Goal: Task Accomplishment & Management: Use online tool/utility

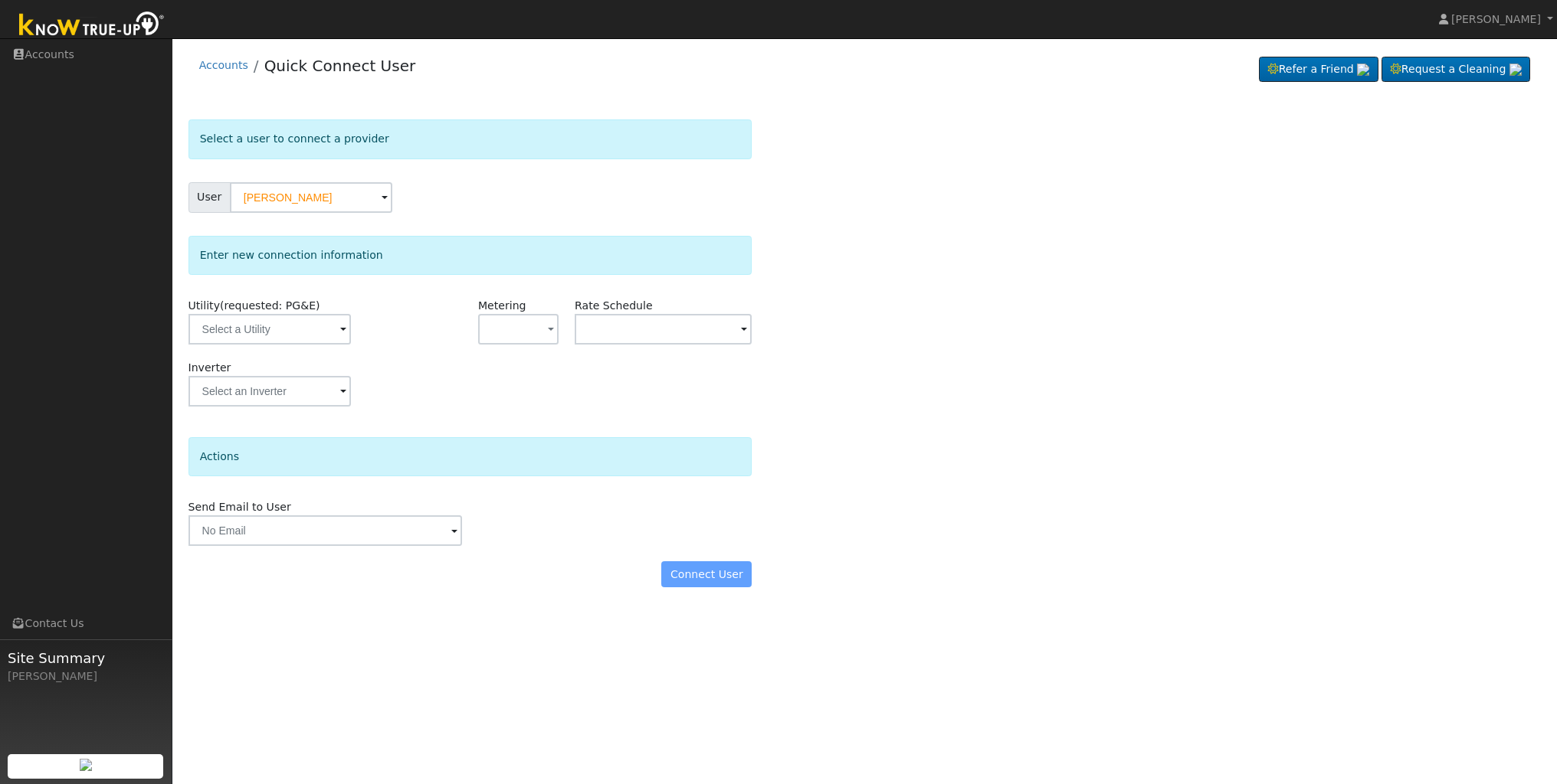
click at [942, 154] on div "Select a user to connect a provider User [PERSON_NAME] Account Default Account …" at bounding box center [865, 361] width 1354 height 483
click at [341, 327] on span at bounding box center [344, 331] width 6 height 18
click at [272, 338] on div at bounding box center [270, 329] width 163 height 30
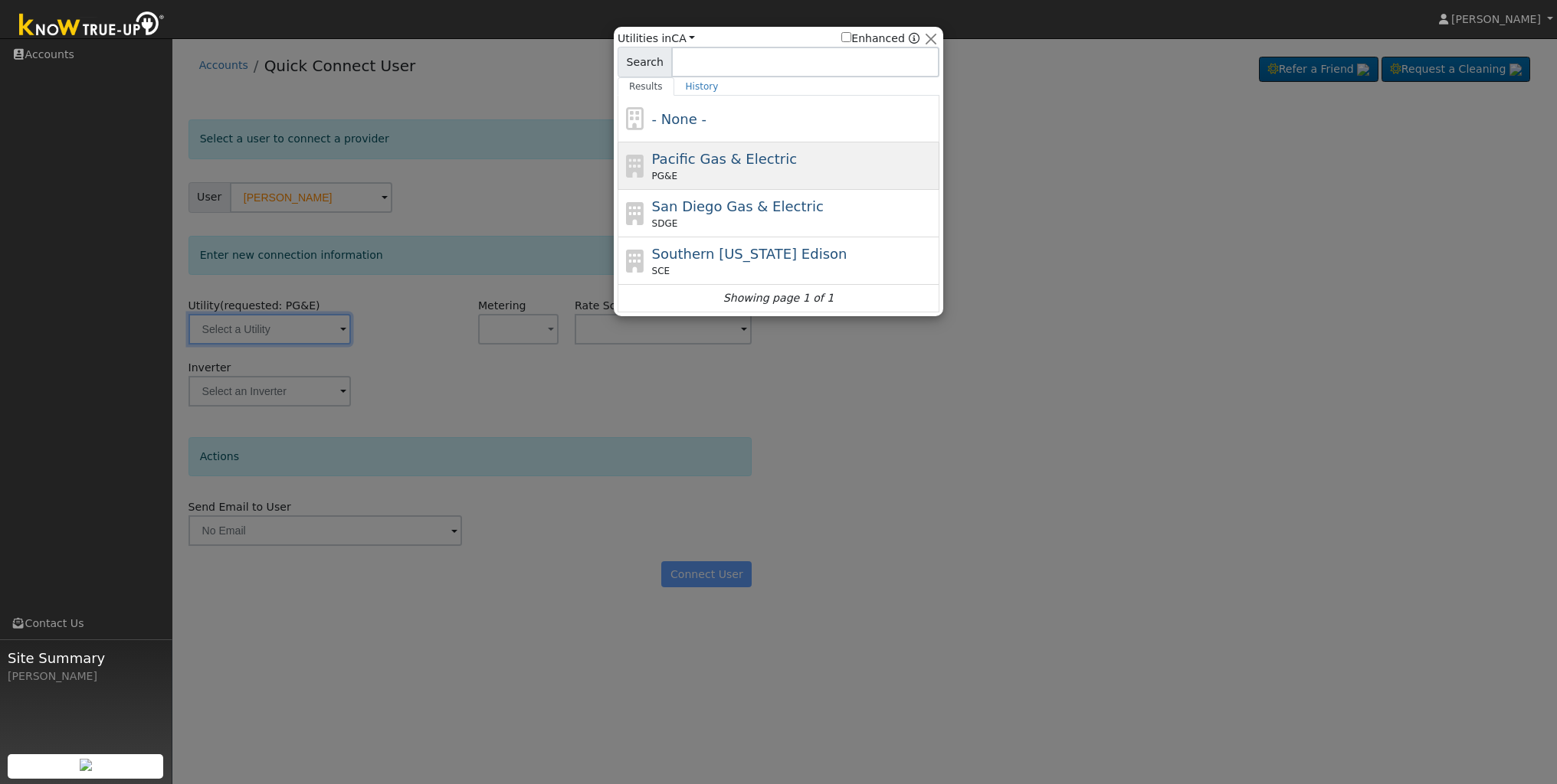
click at [690, 168] on div "Pacific Gas & Electric PG&E" at bounding box center [794, 165] width 284 height 34
type input "PG&E"
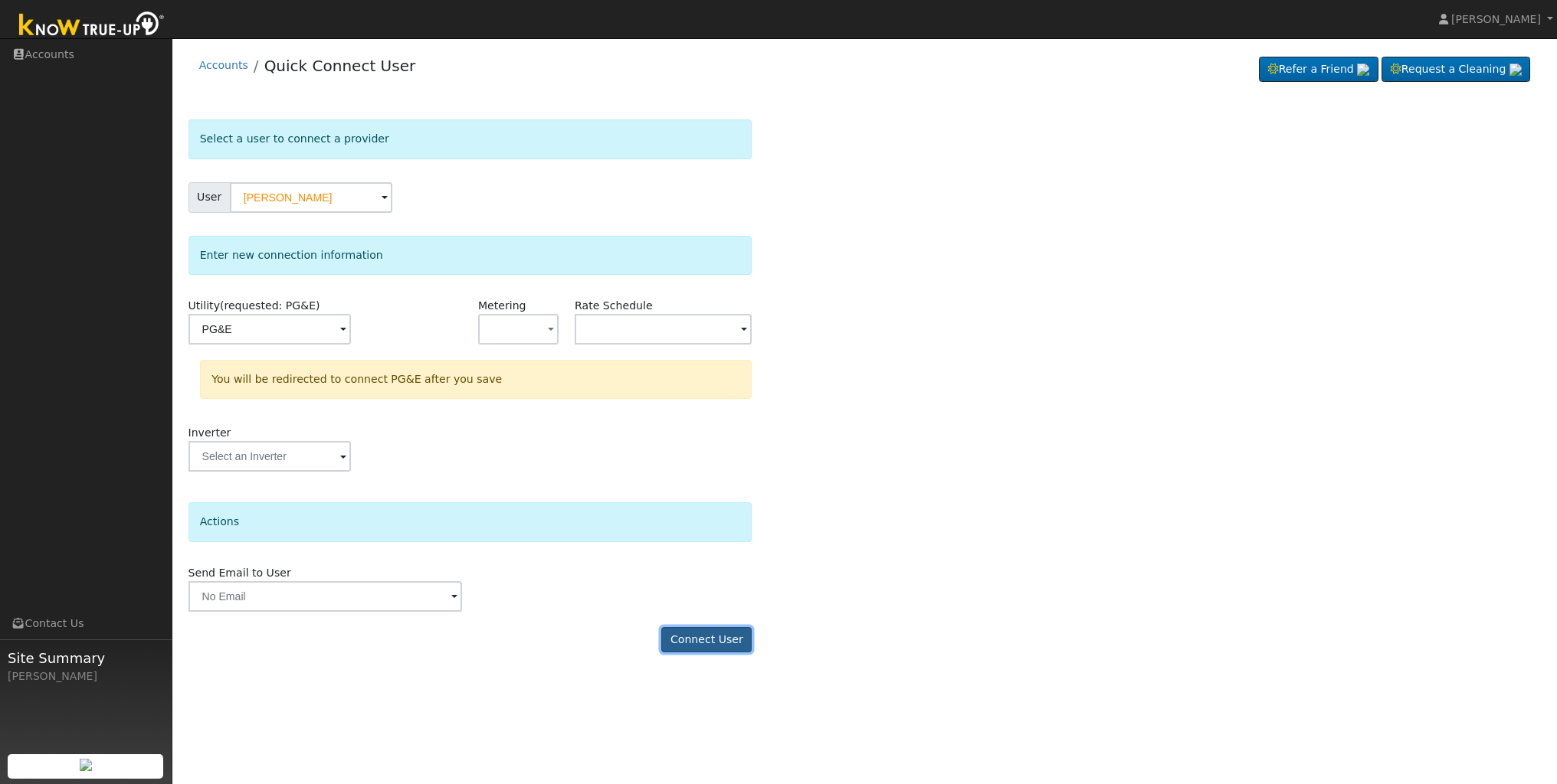
click at [706, 637] on button "Connect User" at bounding box center [706, 640] width 91 height 26
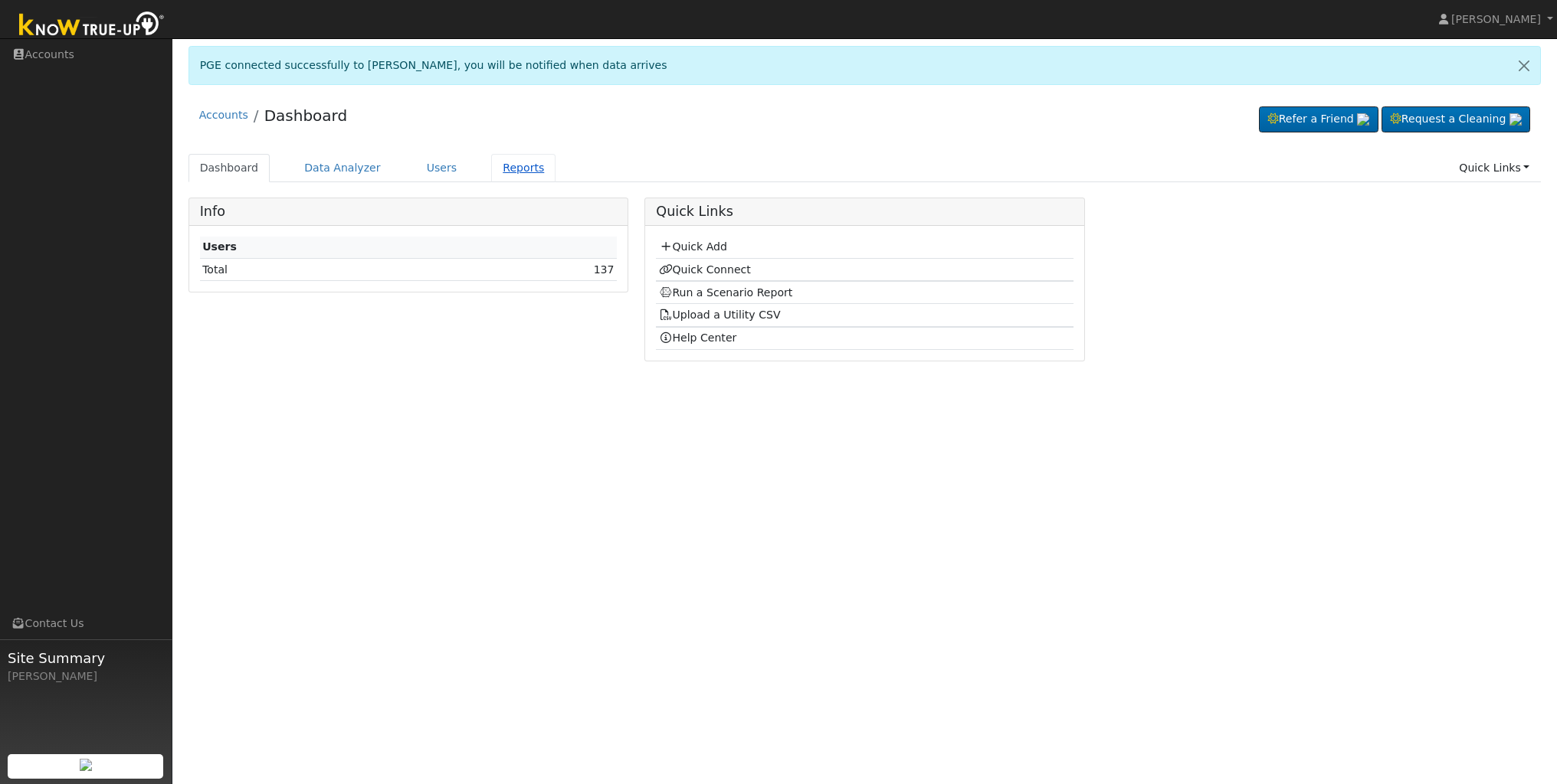
click at [511, 174] on link "Reports" at bounding box center [524, 167] width 64 height 28
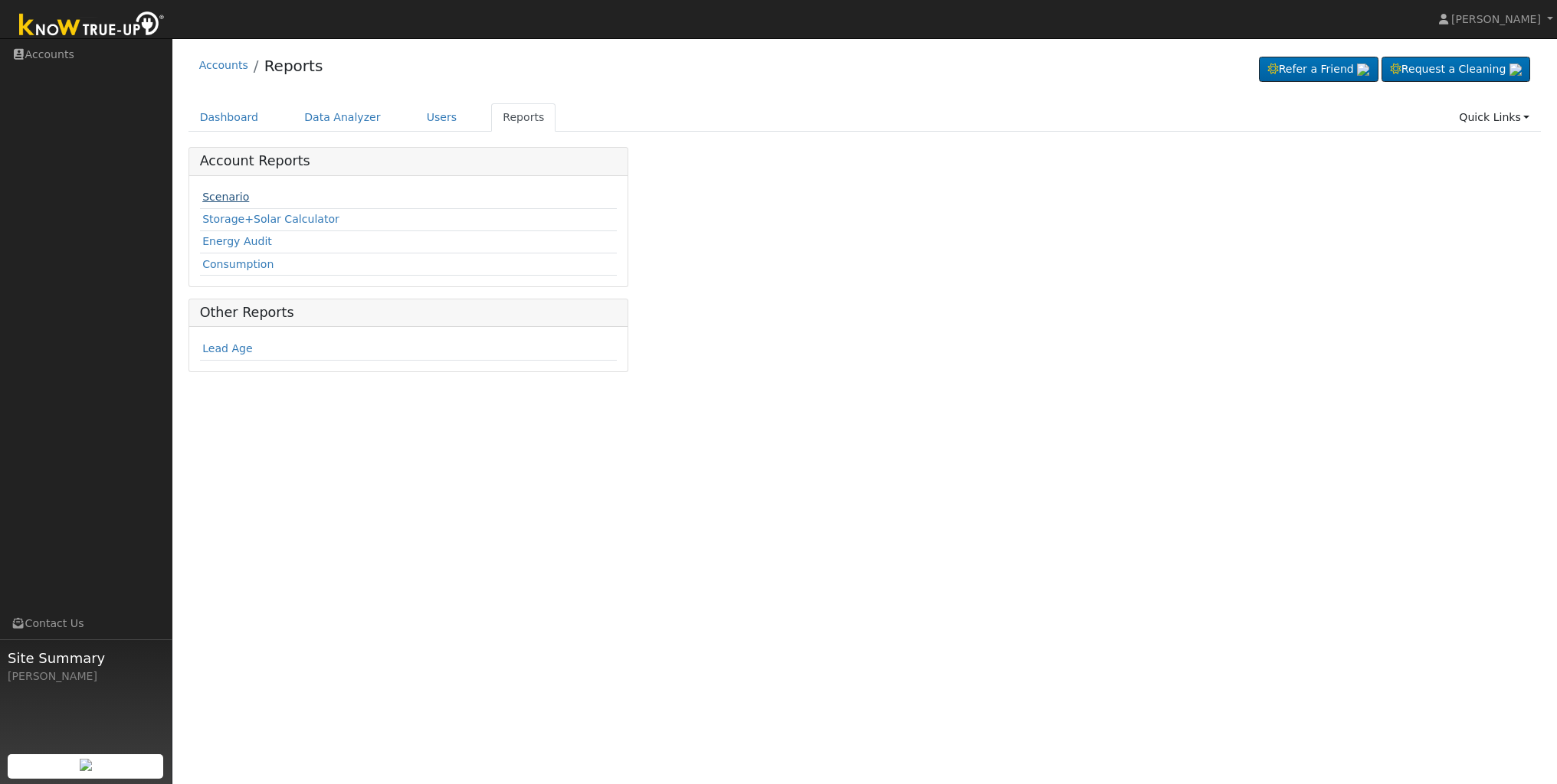
click at [238, 199] on link "Scenario" at bounding box center [226, 196] width 47 height 13
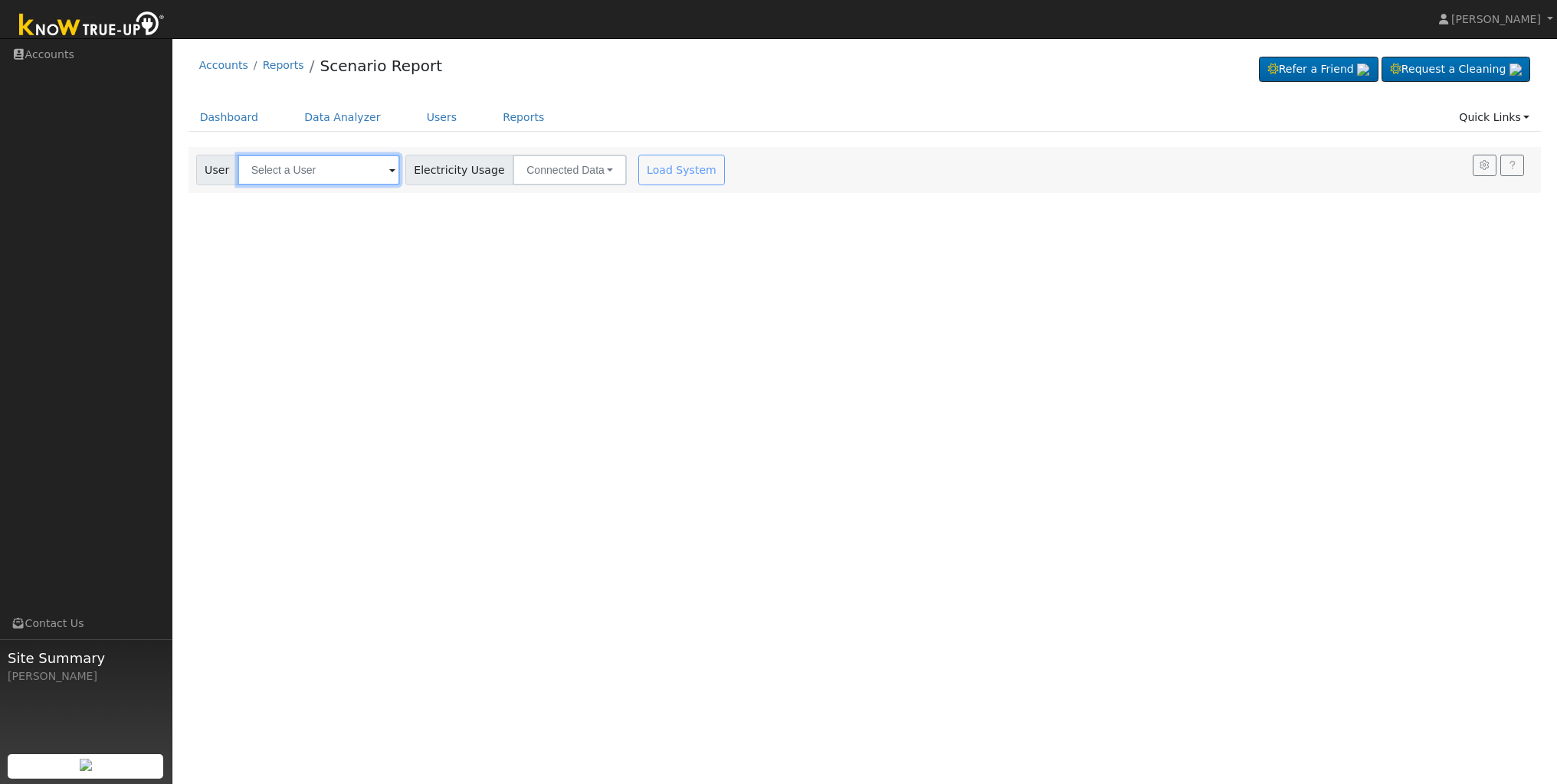
click at [351, 172] on input "text" at bounding box center [318, 169] width 163 height 30
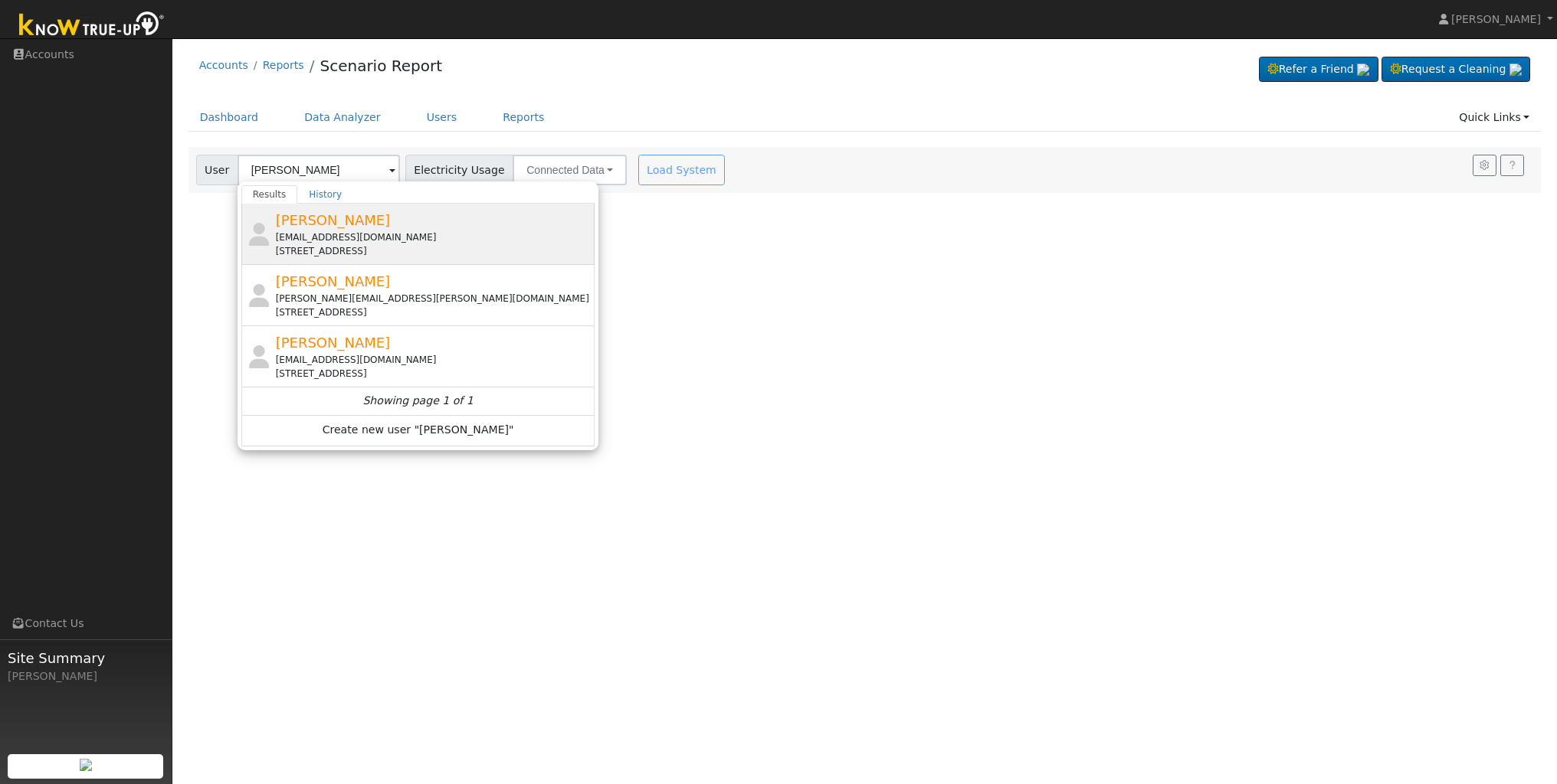
click at [308, 231] on div "laura14@gmail.com" at bounding box center [433, 237] width 316 height 14
type input "[PERSON_NAME]"
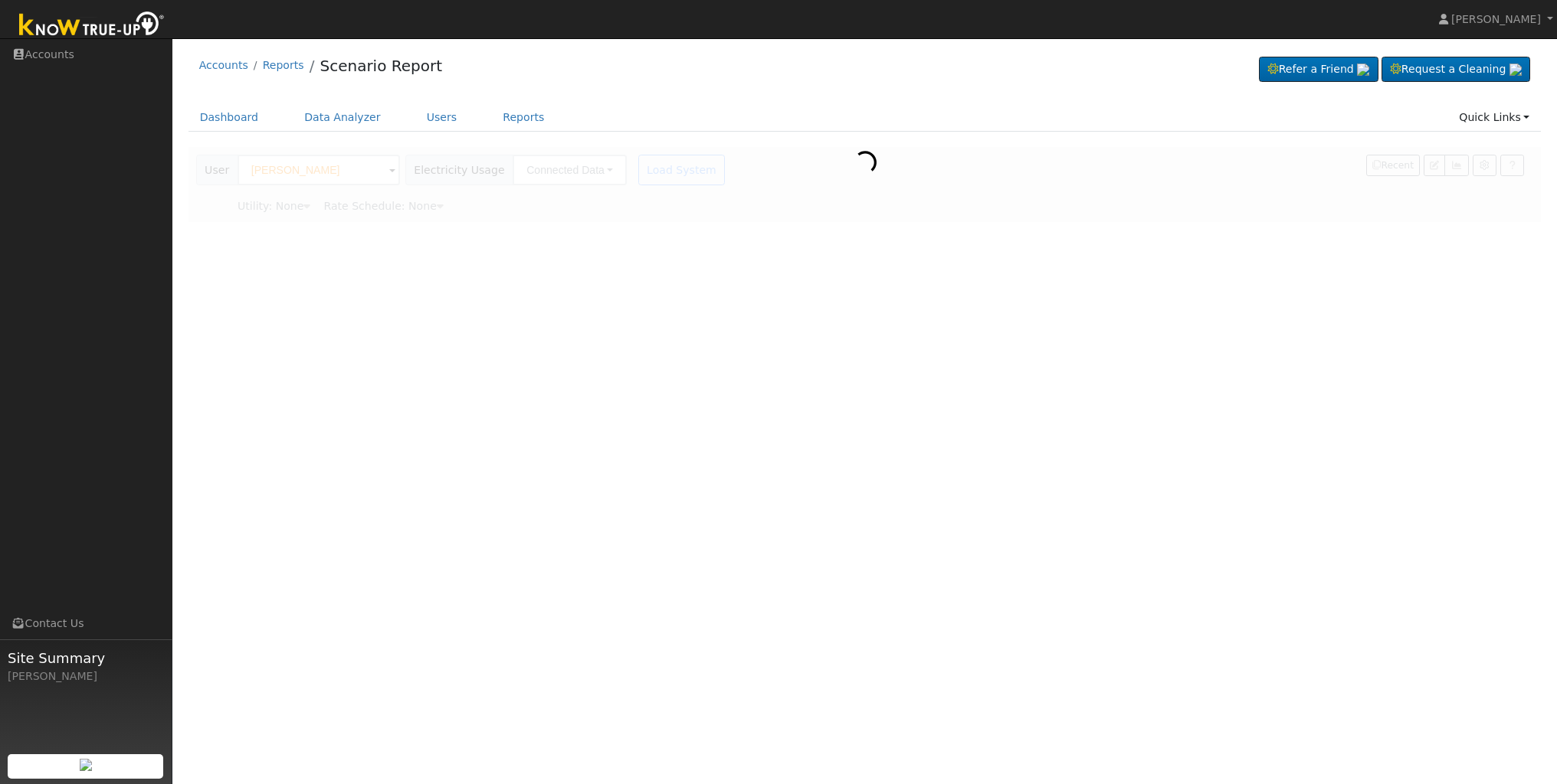
type input "Pacific Gas & Electric"
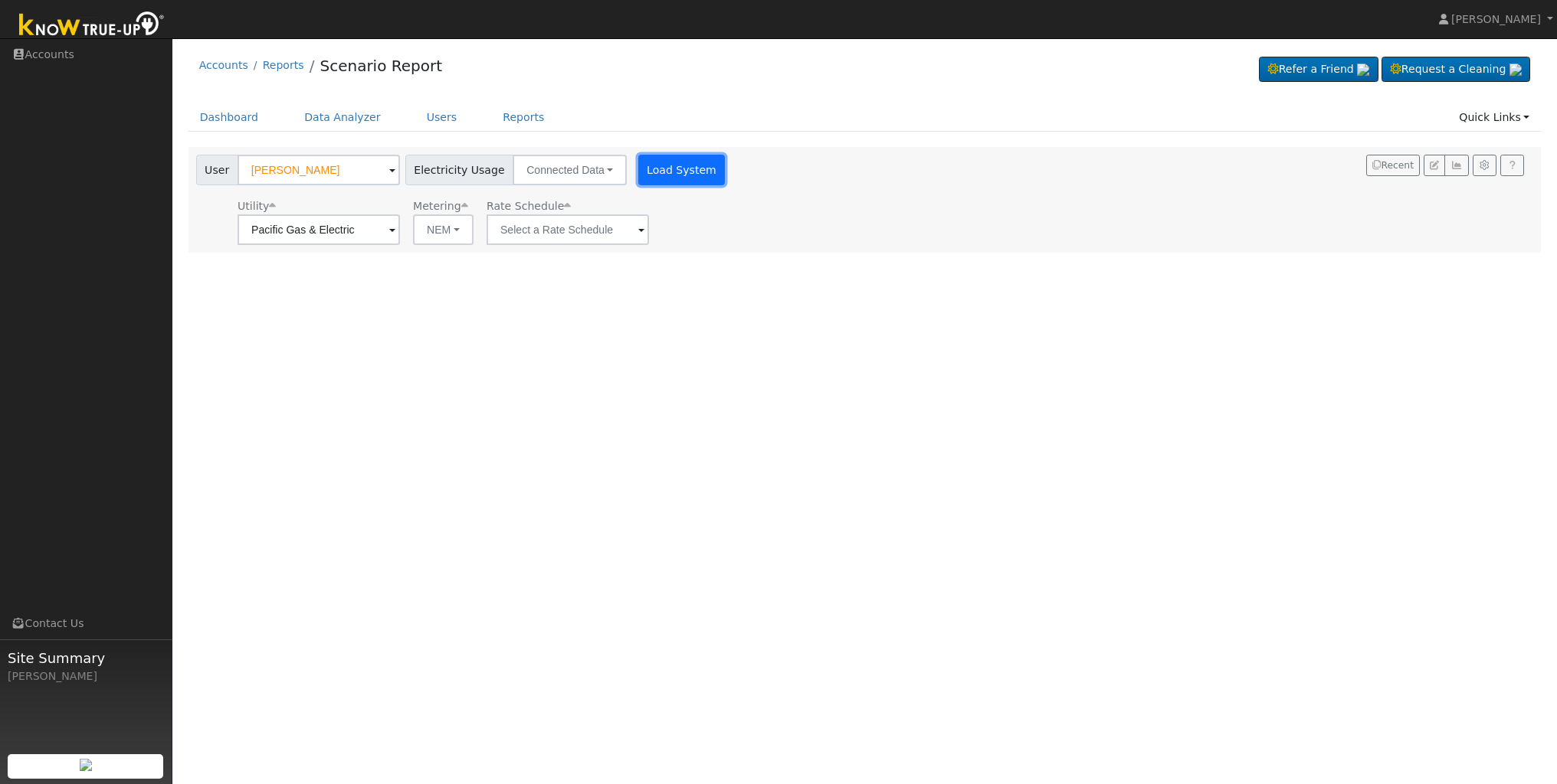
click at [663, 166] on button "Load System" at bounding box center [682, 169] width 88 height 30
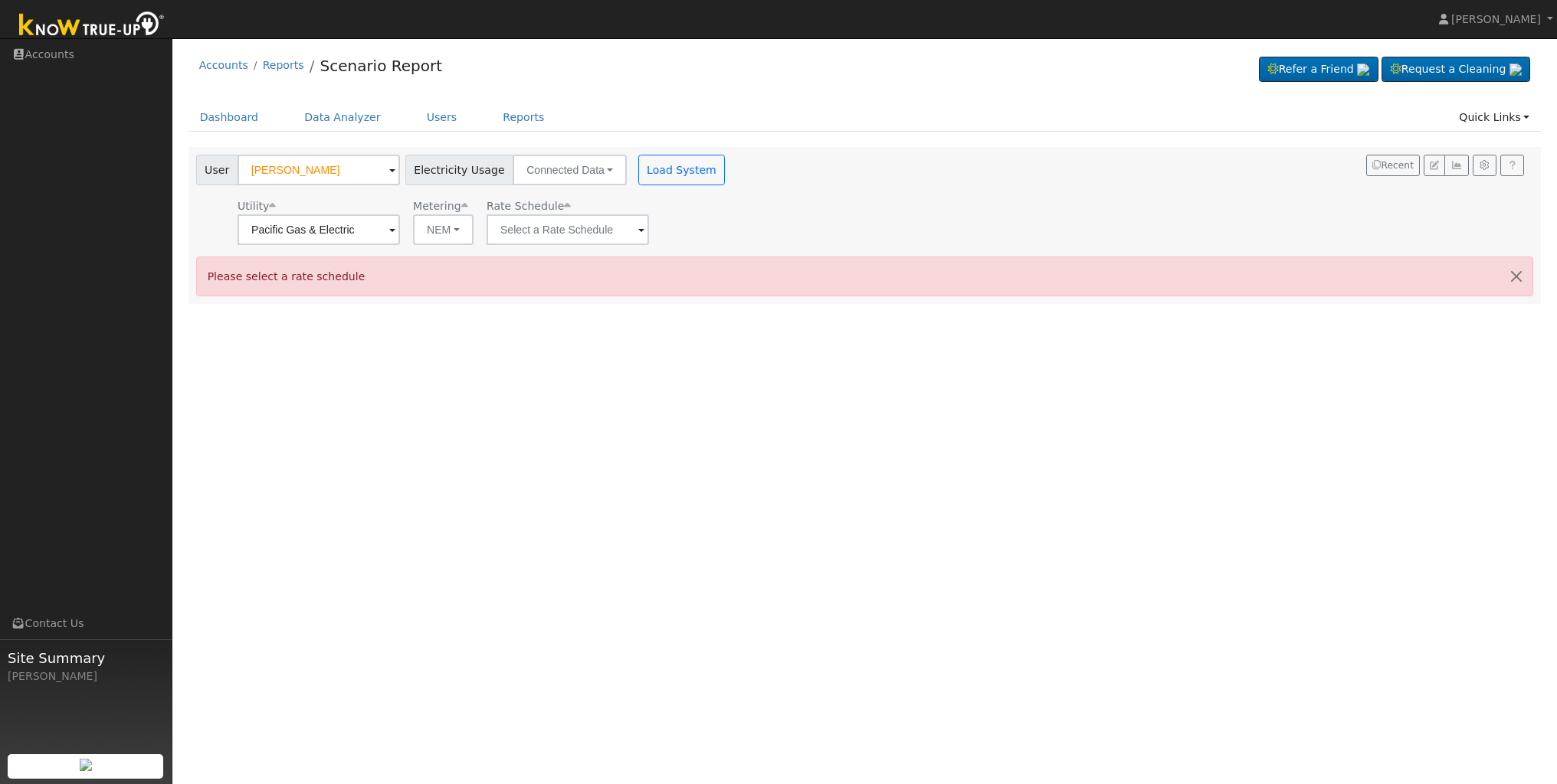
click at [389, 172] on span at bounding box center [392, 171] width 6 height 18
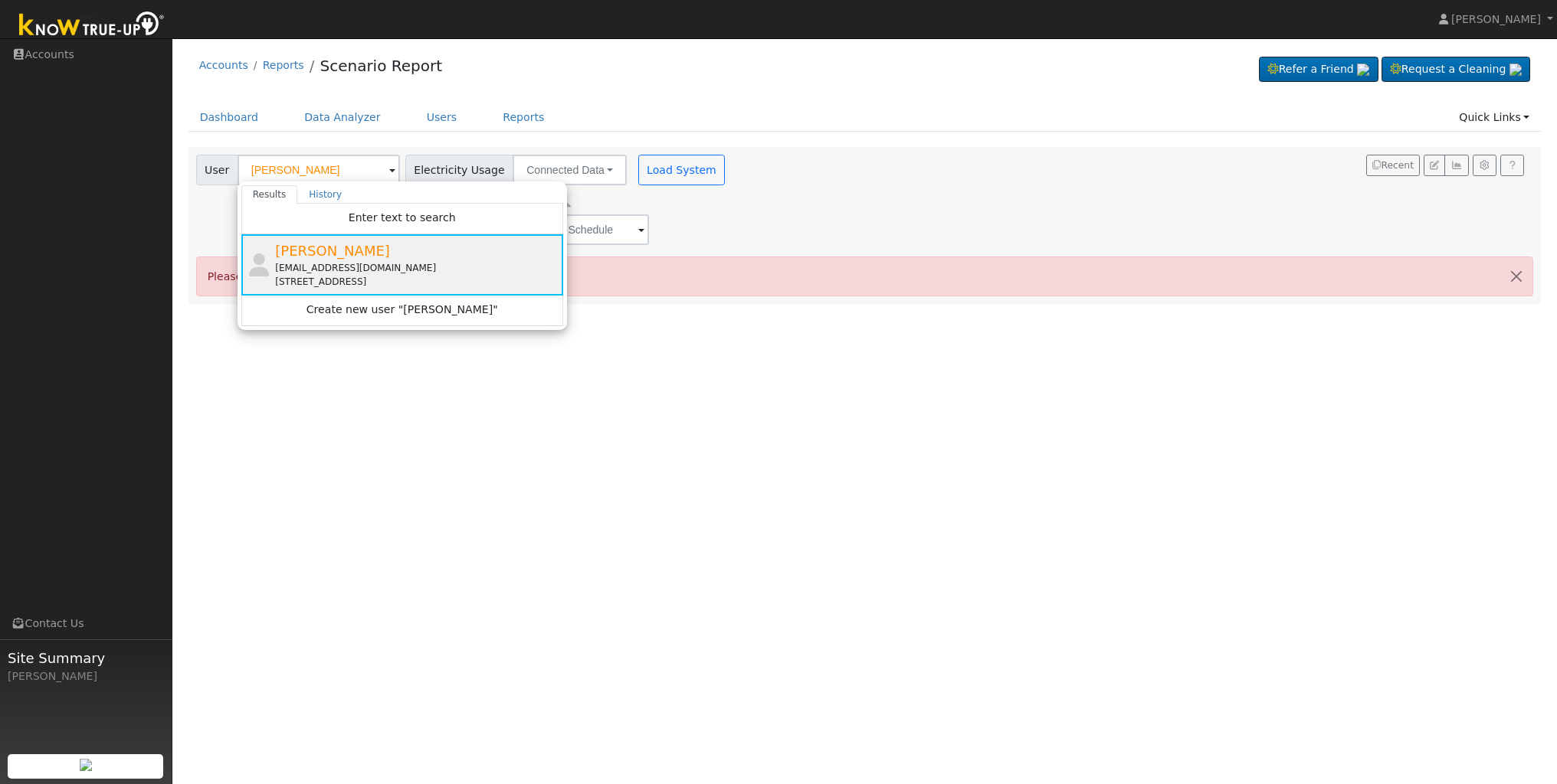
click at [323, 262] on div "laura14@gmail.com" at bounding box center [417, 268] width 284 height 14
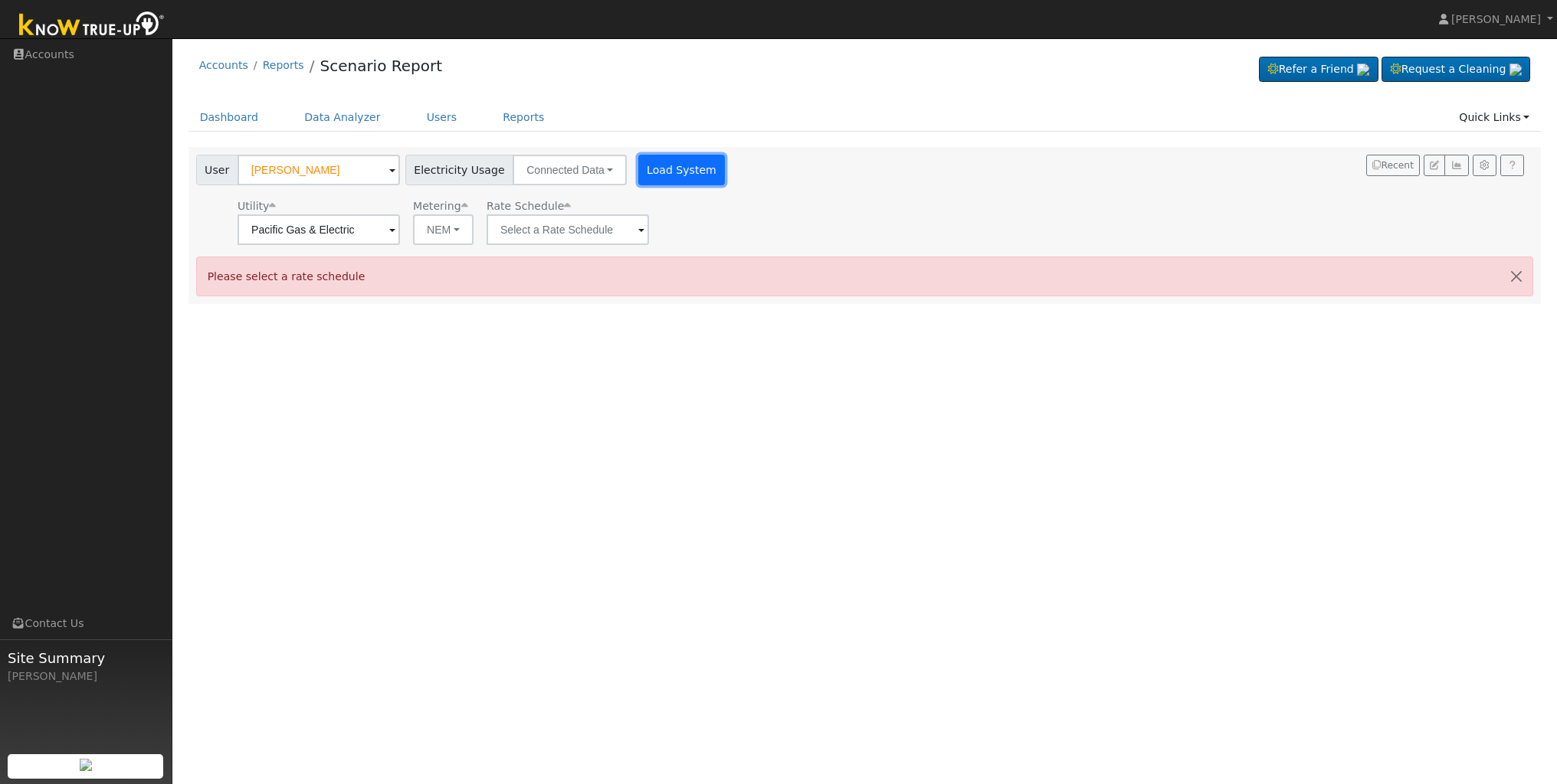
click at [638, 171] on button "Load System" at bounding box center [682, 169] width 88 height 30
click at [84, 29] on img at bounding box center [91, 25] width 161 height 34
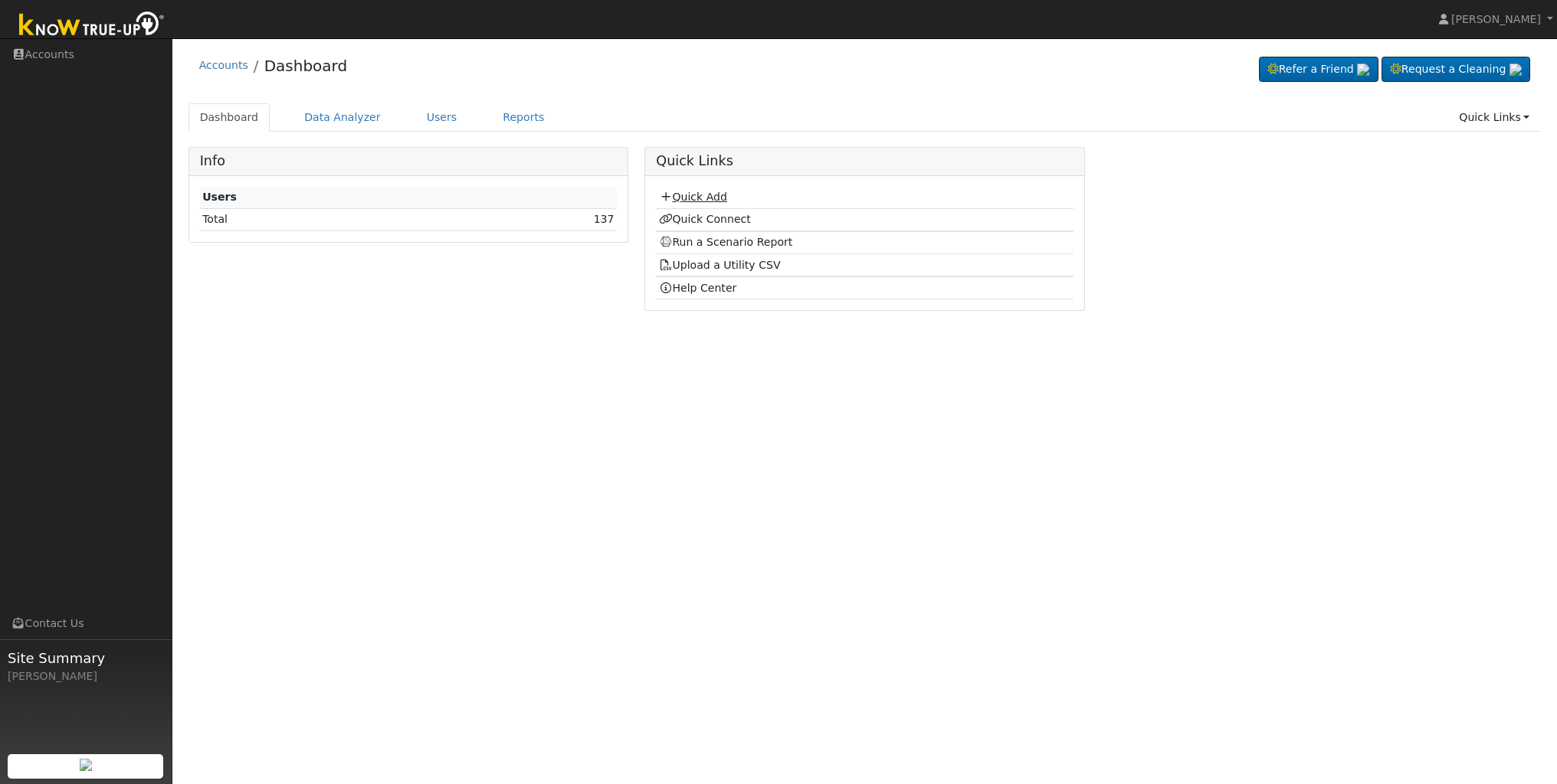
click at [713, 201] on link "Quick Add" at bounding box center [693, 196] width 68 height 13
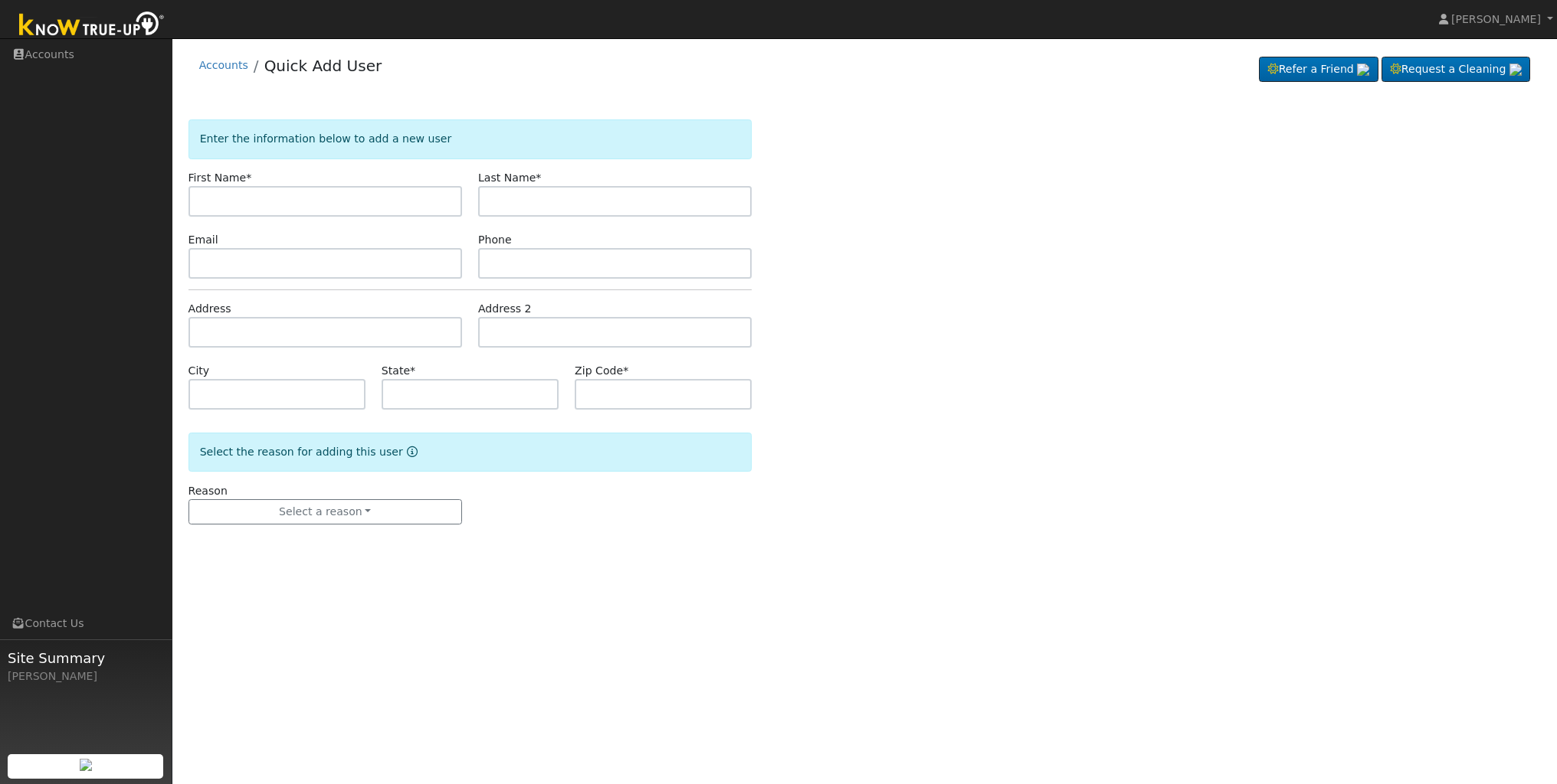
click at [54, 27] on img at bounding box center [91, 25] width 161 height 34
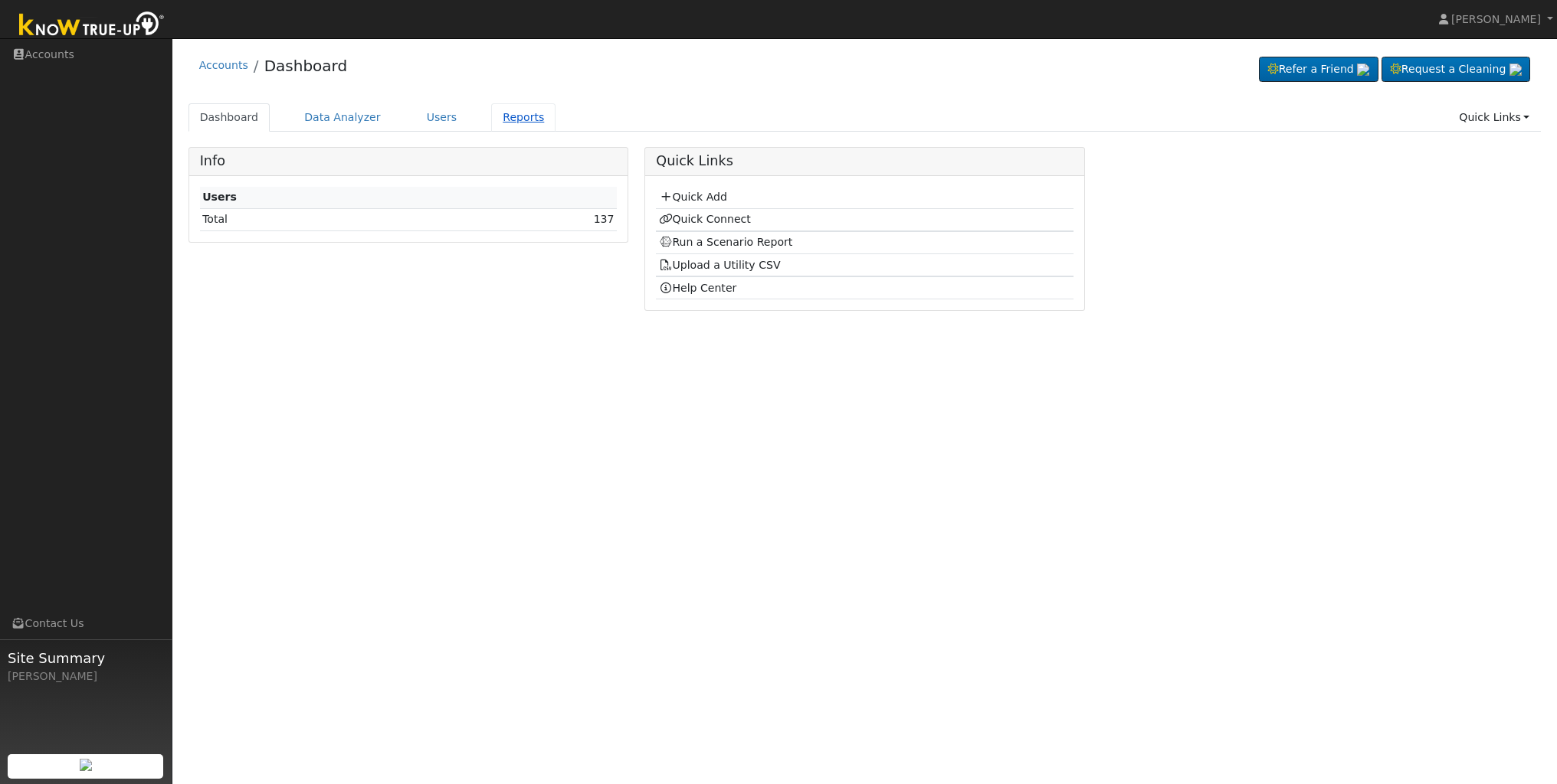
click at [498, 119] on link "Reports" at bounding box center [524, 117] width 64 height 28
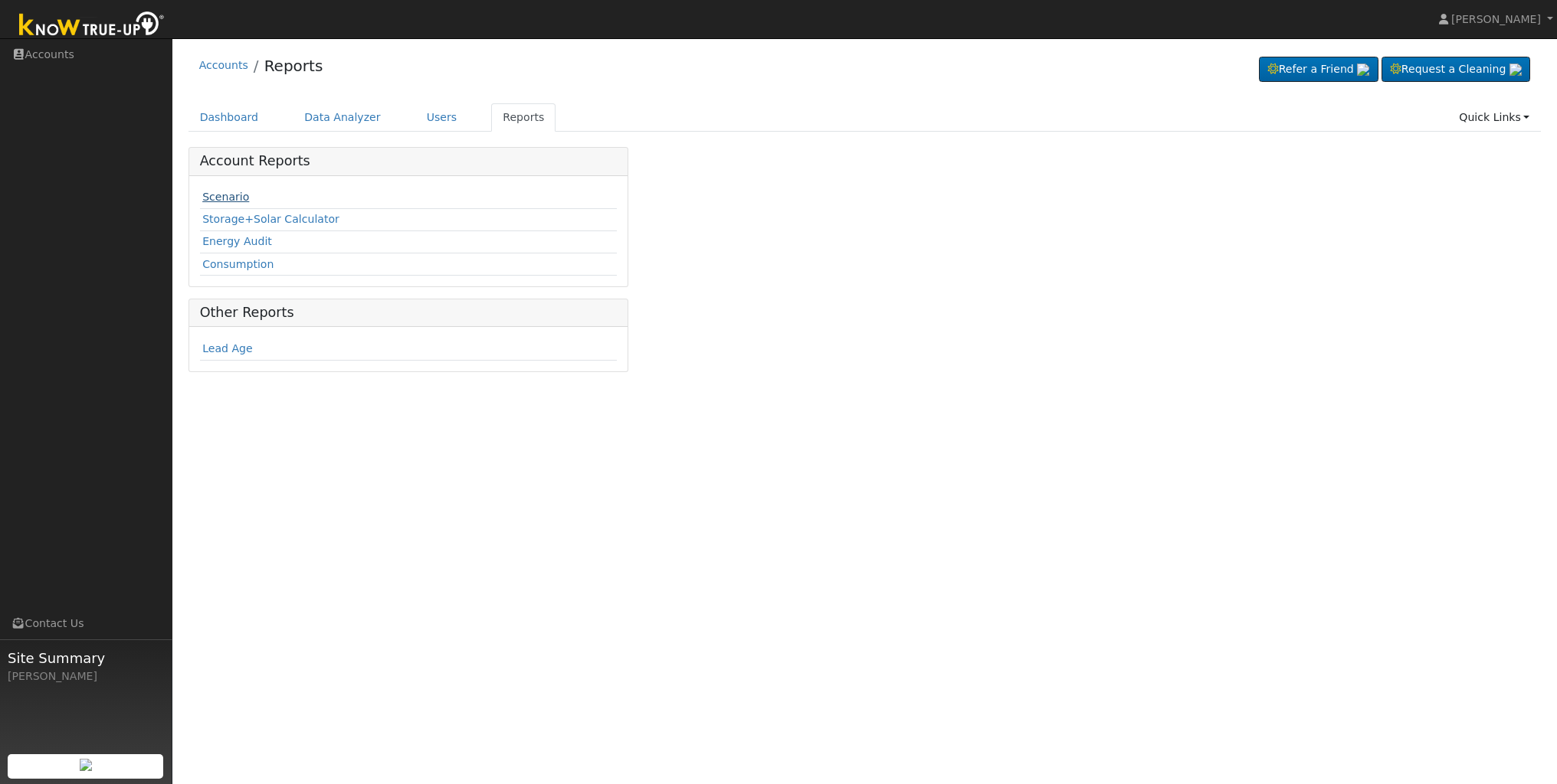
click at [214, 196] on link "Scenario" at bounding box center [226, 196] width 47 height 13
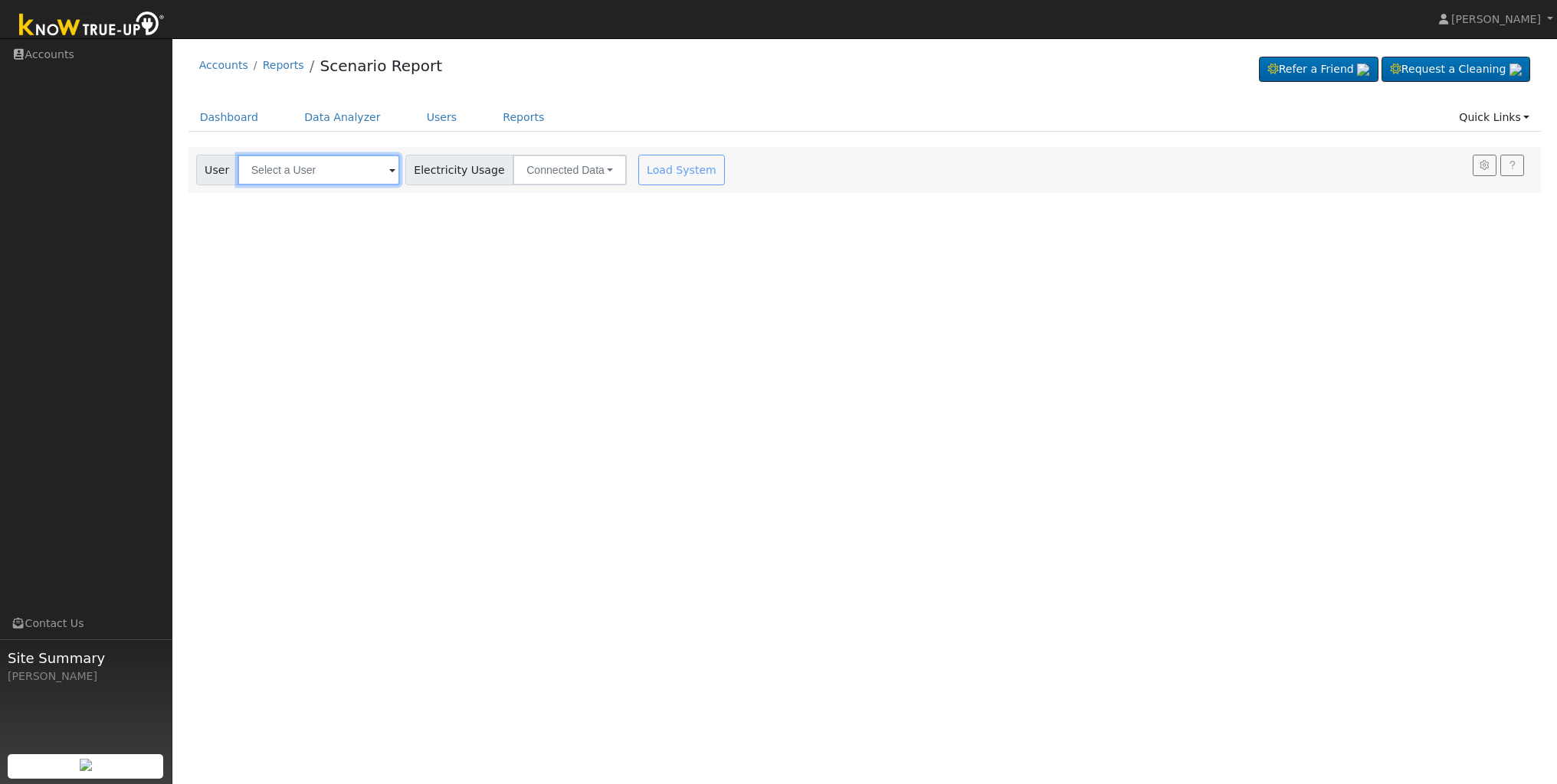
click at [355, 170] on input "text" at bounding box center [318, 169] width 163 height 30
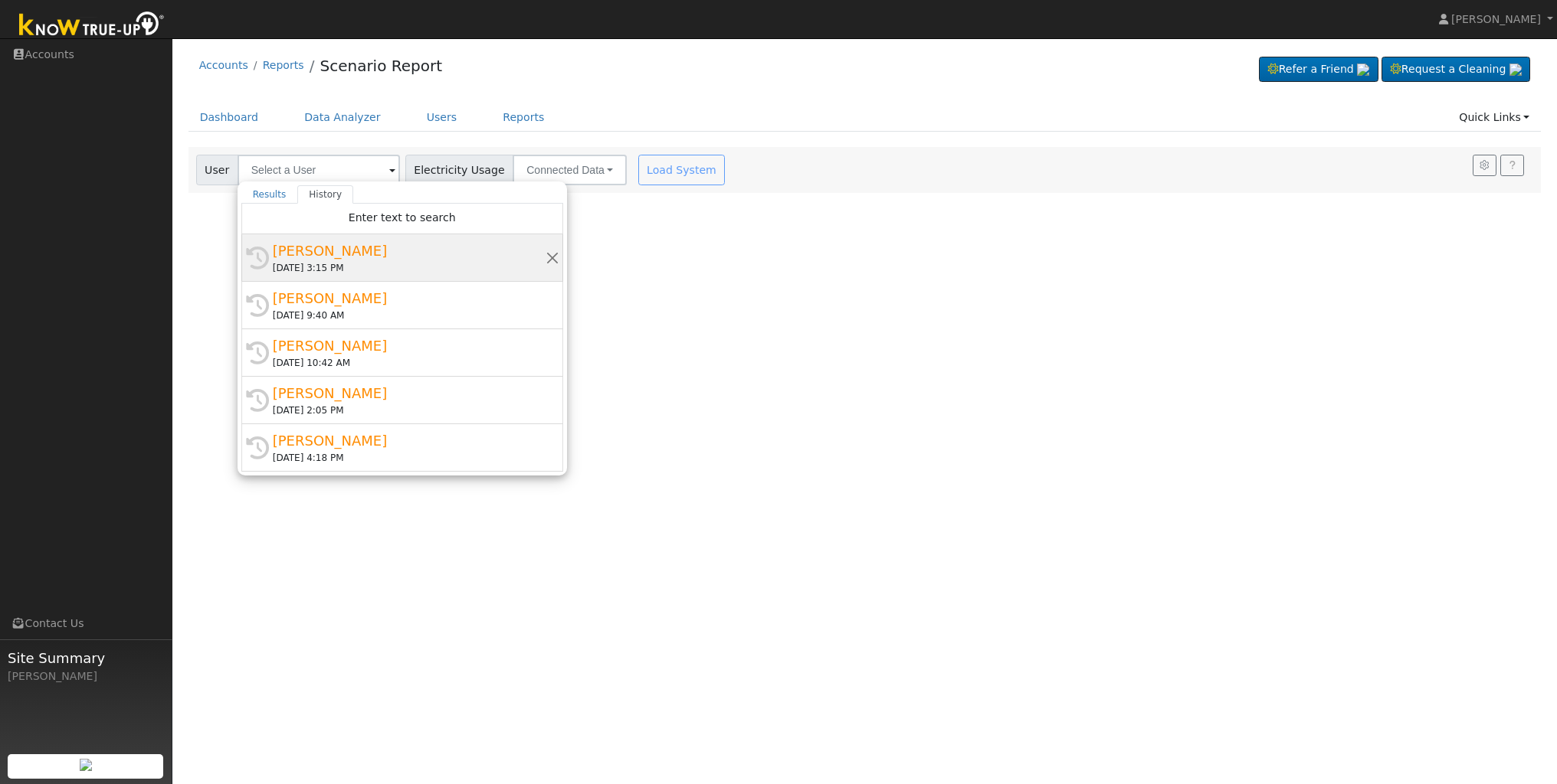
click at [328, 270] on div "08/28/2025 3:15 PM" at bounding box center [409, 268] width 272 height 14
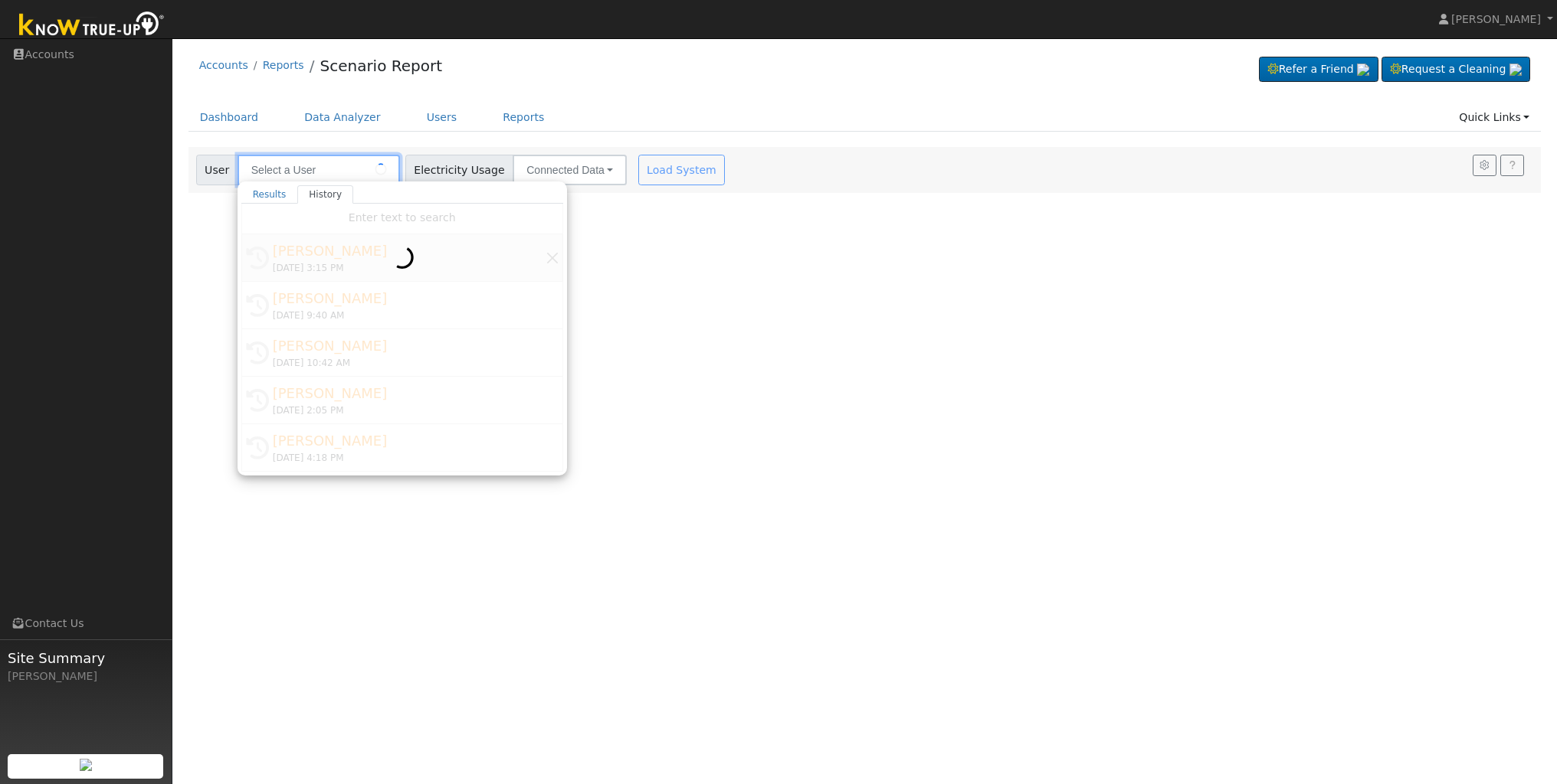
type input "Laura Hayth"
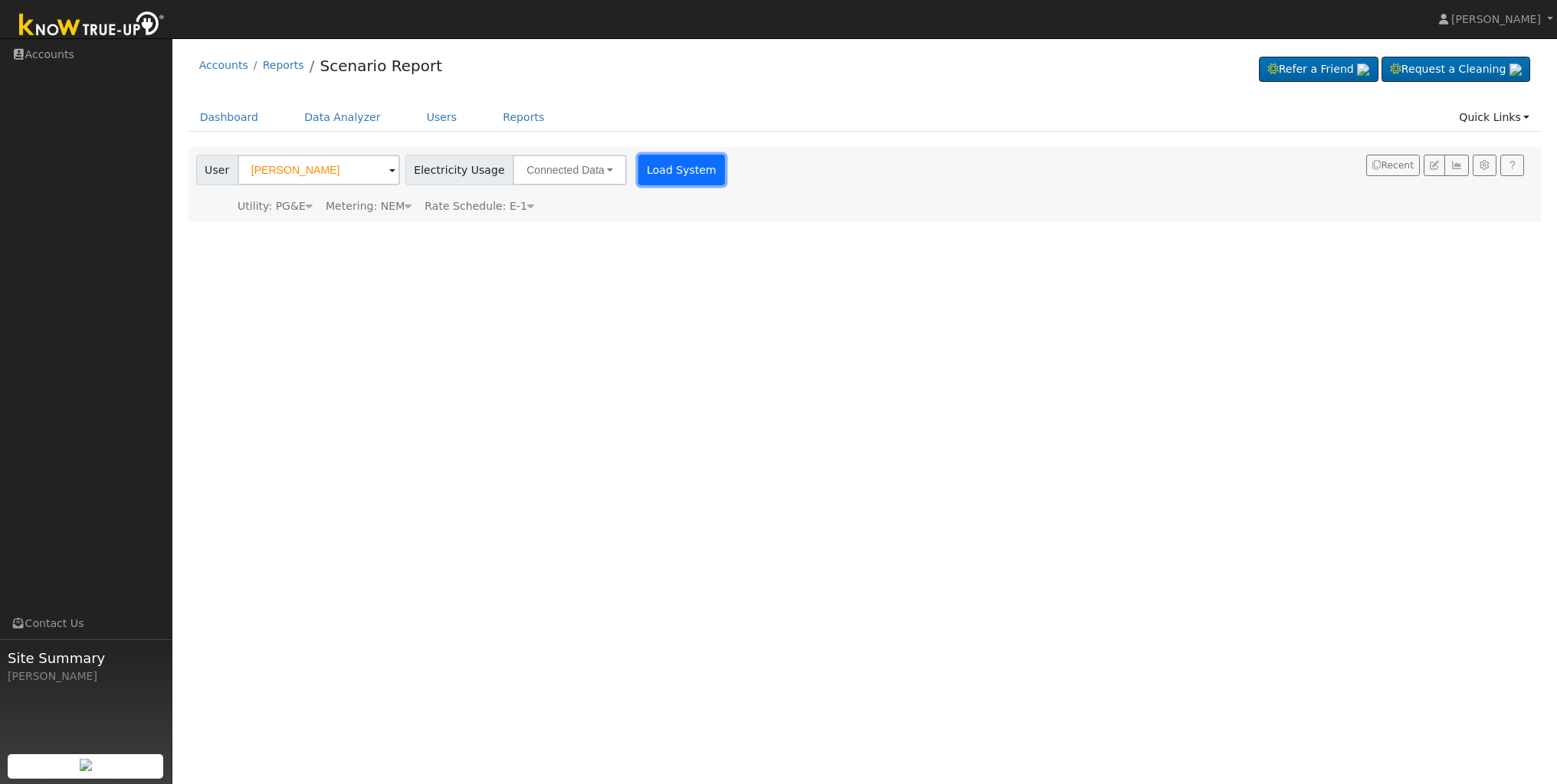
click at [683, 158] on button "Load System" at bounding box center [682, 169] width 88 height 30
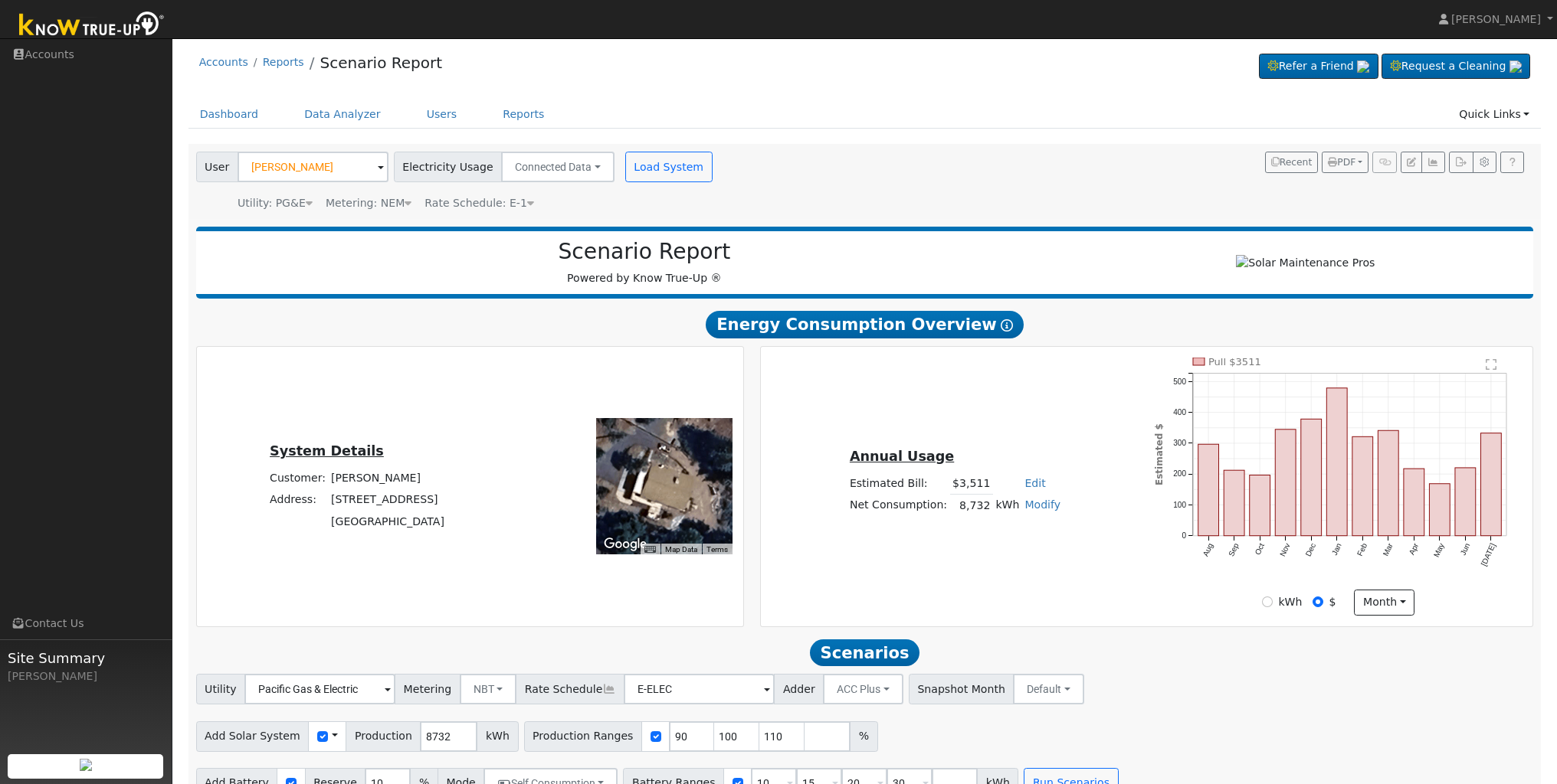
scroll to position [39, 0]
